Goal: Book appointment/travel/reservation

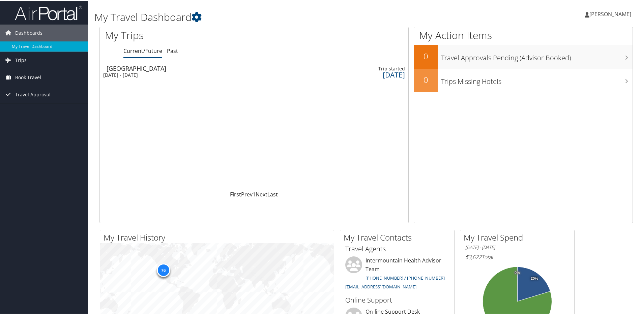
click at [31, 77] on span "Book Travel" at bounding box center [28, 76] width 26 height 17
click at [37, 112] on link "Book/Manage Online Trips" at bounding box center [44, 111] width 88 height 10
click at [26, 108] on link "Book/Manage Online Trips" at bounding box center [44, 111] width 88 height 10
